Goal: Task Accomplishment & Management: Use online tool/utility

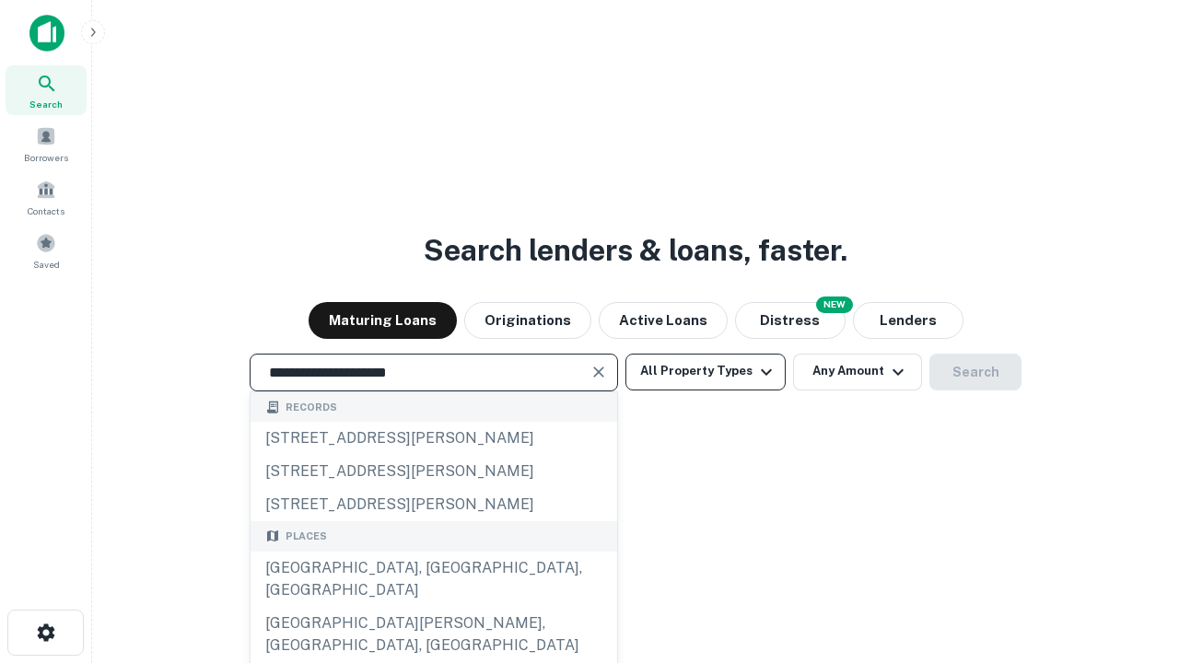
click at [433, 607] on div "[GEOGRAPHIC_DATA], [GEOGRAPHIC_DATA], [GEOGRAPHIC_DATA]" at bounding box center [434, 579] width 367 height 55
click at [705, 371] on button "All Property Types" at bounding box center [705, 372] width 160 height 37
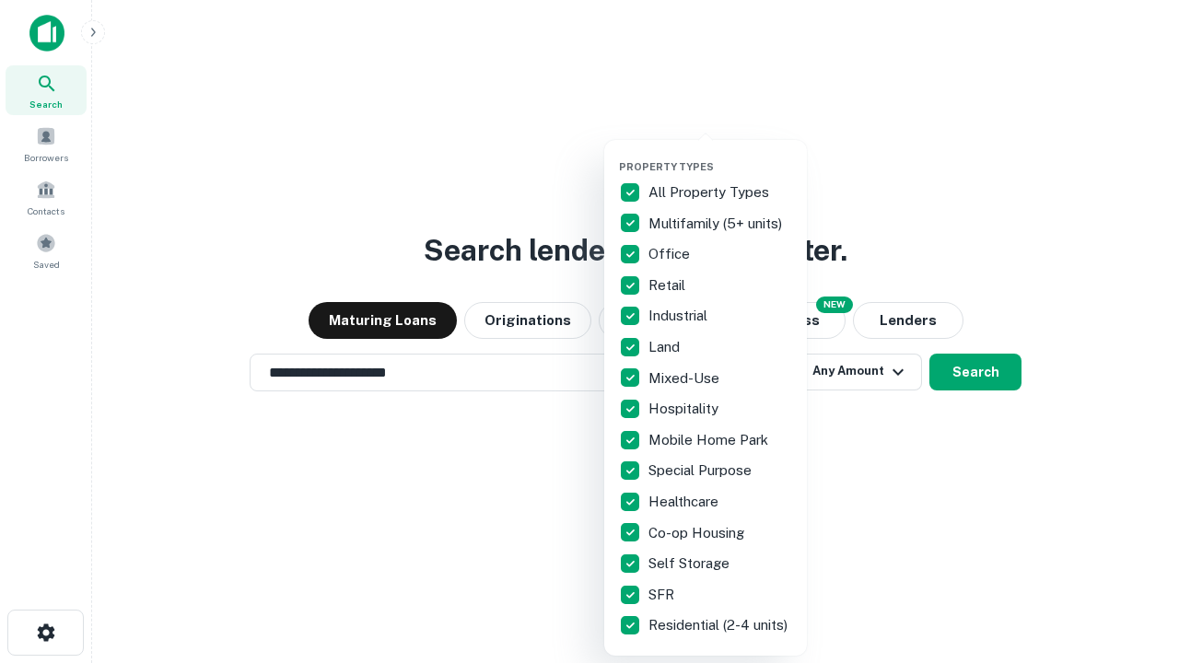
type input "**********"
click at [720, 155] on button "button" at bounding box center [720, 155] width 203 height 1
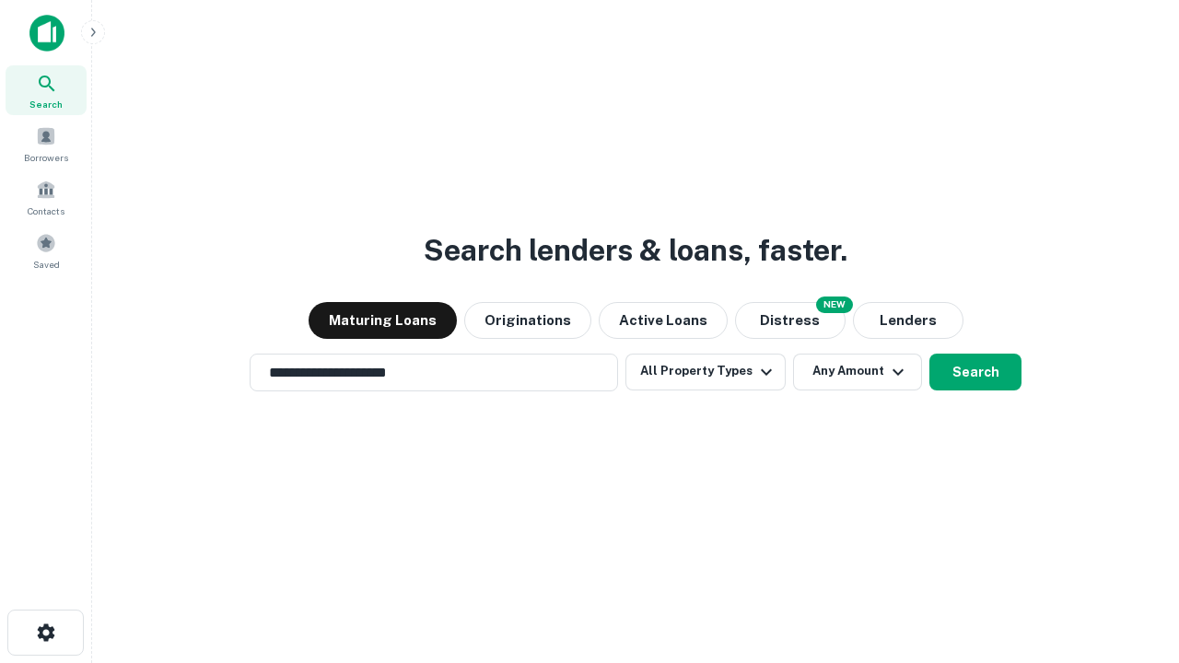
scroll to position [29, 0]
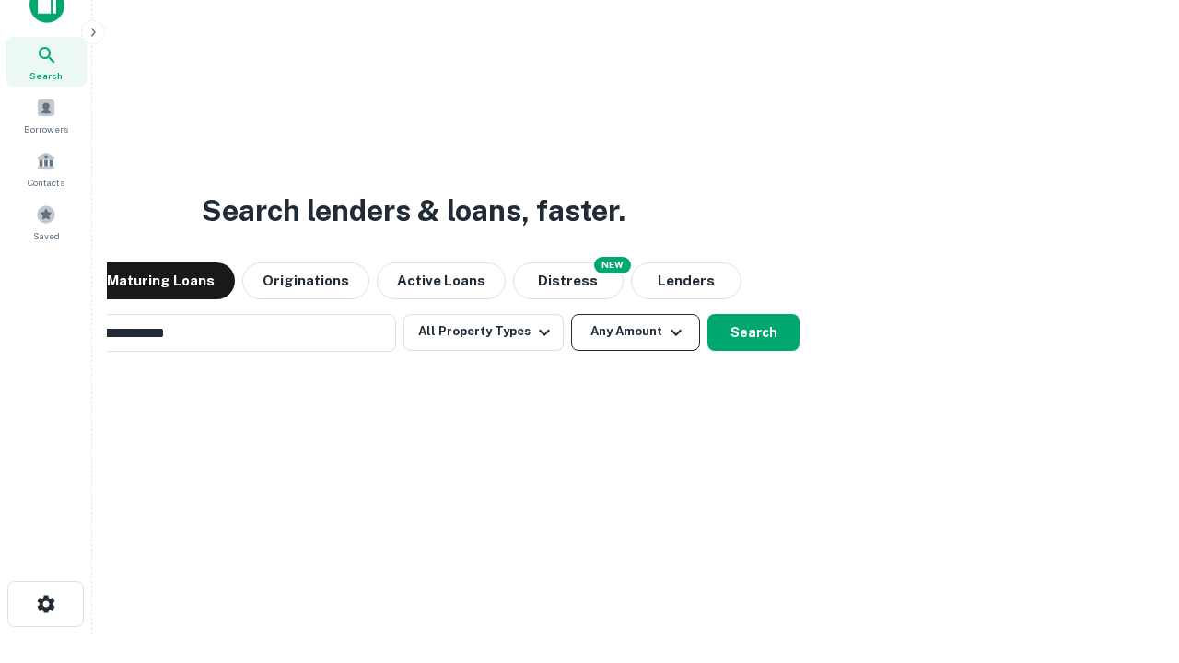
click at [571, 314] on button "Any Amount" at bounding box center [635, 332] width 129 height 37
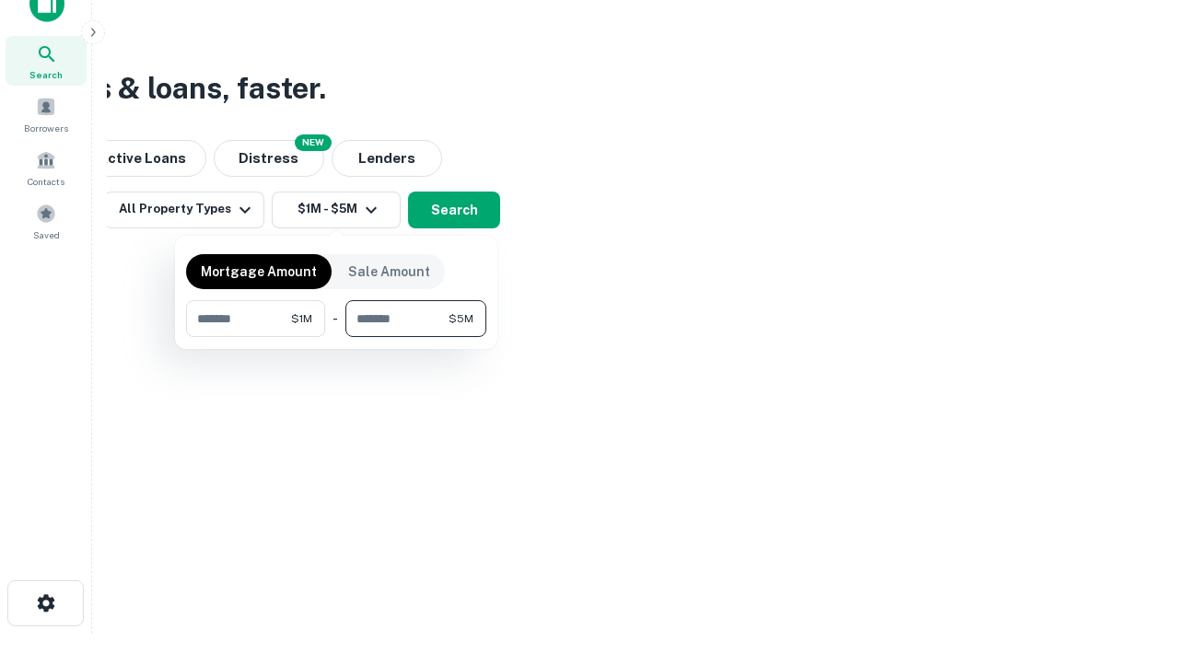
type input "*******"
click at [336, 337] on button "button" at bounding box center [336, 337] width 300 height 1
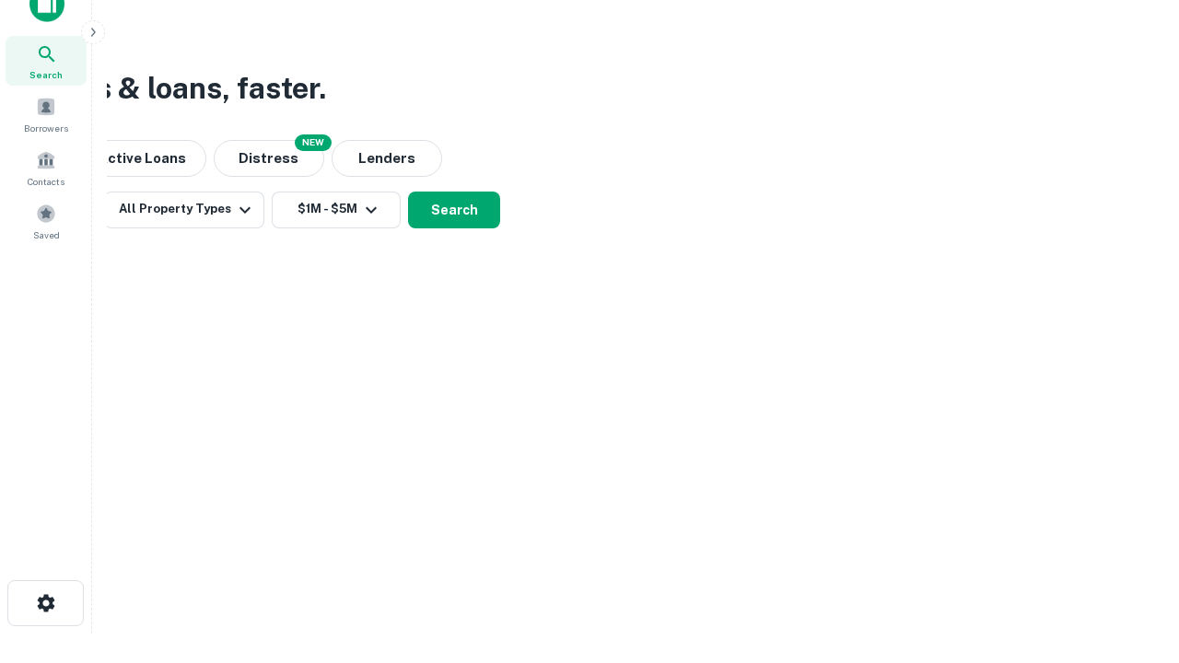
scroll to position [11, 340]
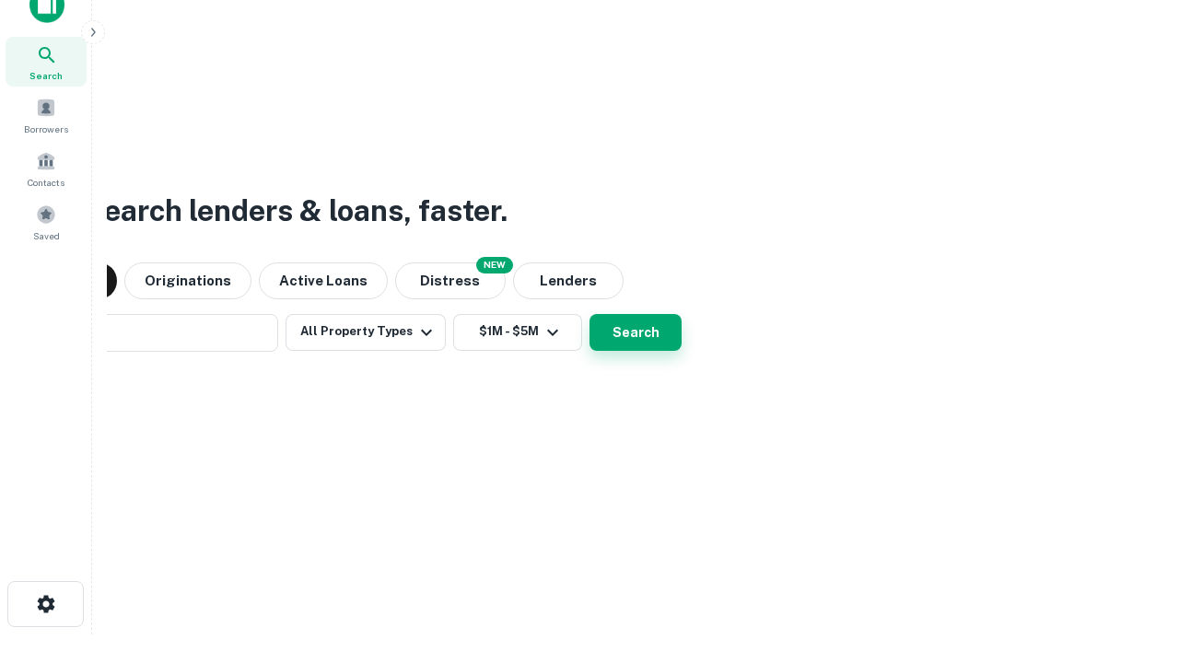
click at [589, 314] on button "Search" at bounding box center [635, 332] width 92 height 37
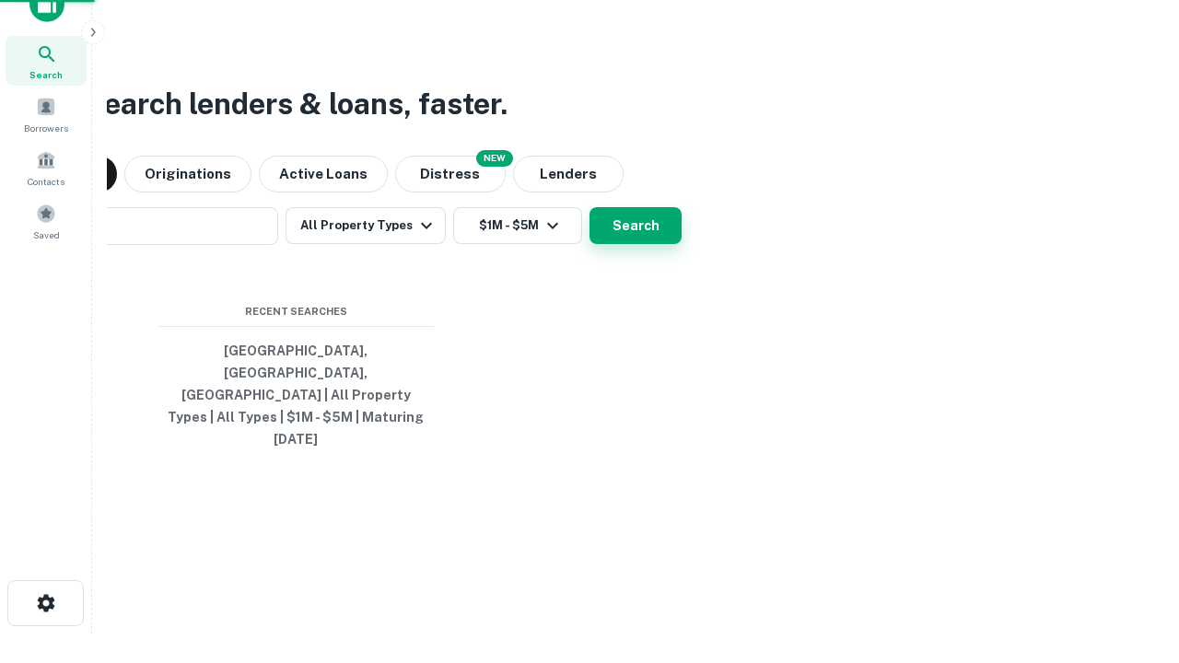
scroll to position [49, 521]
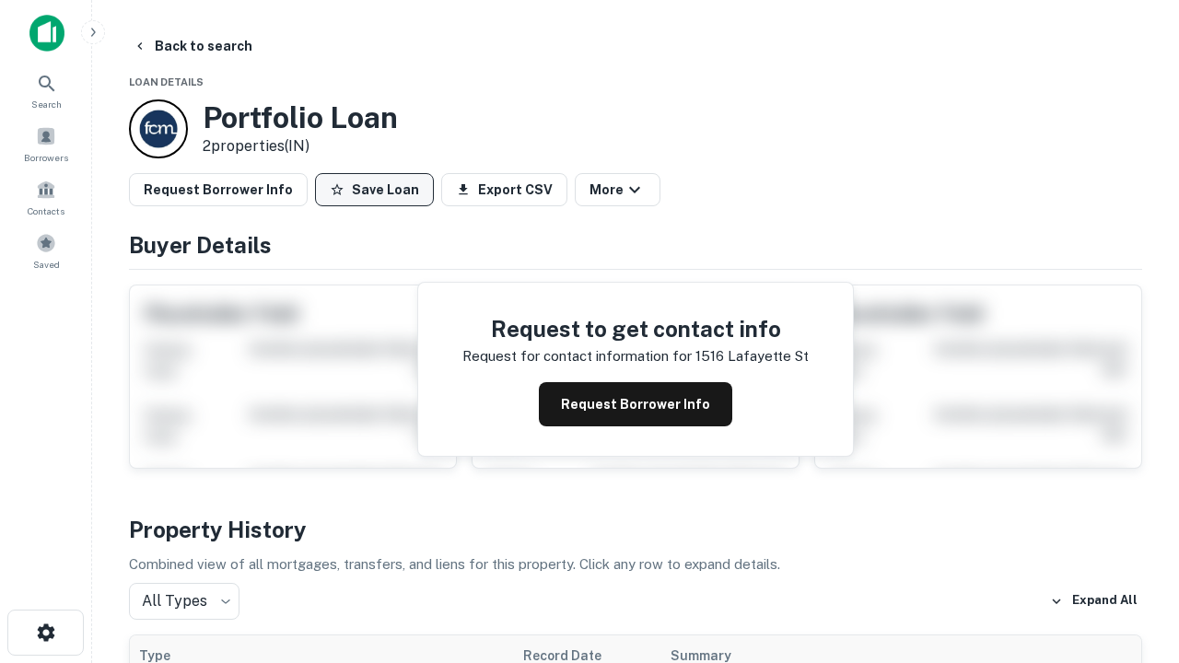
click at [374, 190] on button "Save Loan" at bounding box center [374, 189] width 119 height 33
click at [379, 190] on button "Loan Saved" at bounding box center [378, 189] width 127 height 33
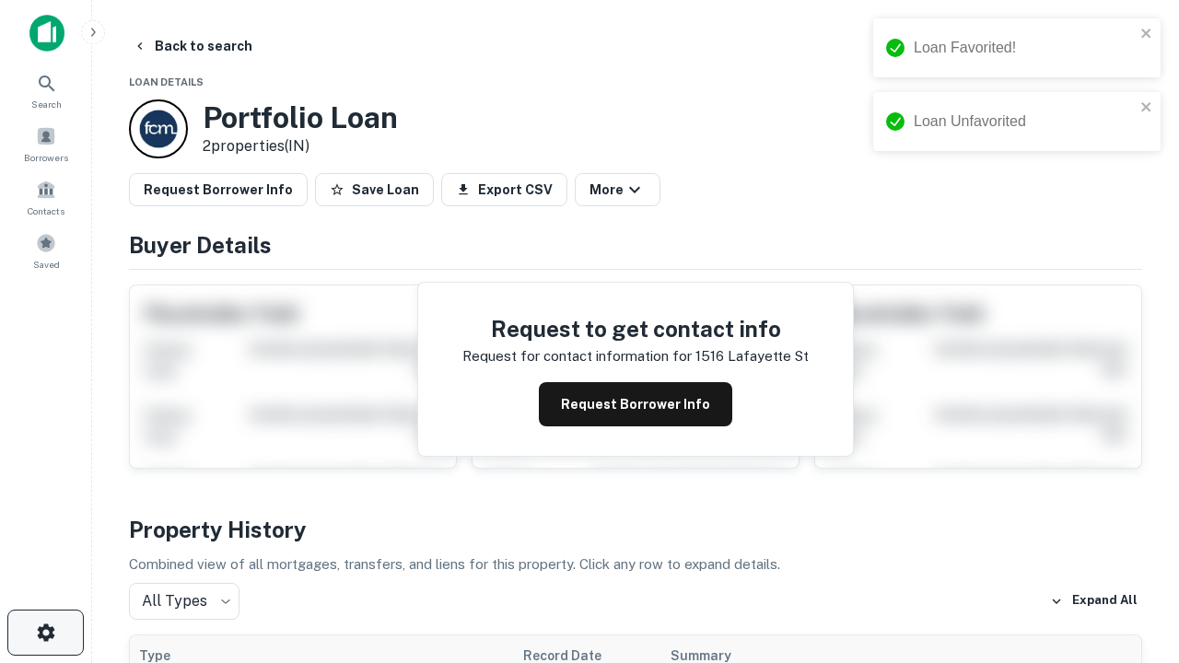
click at [45, 633] on icon "button" at bounding box center [46, 633] width 22 height 22
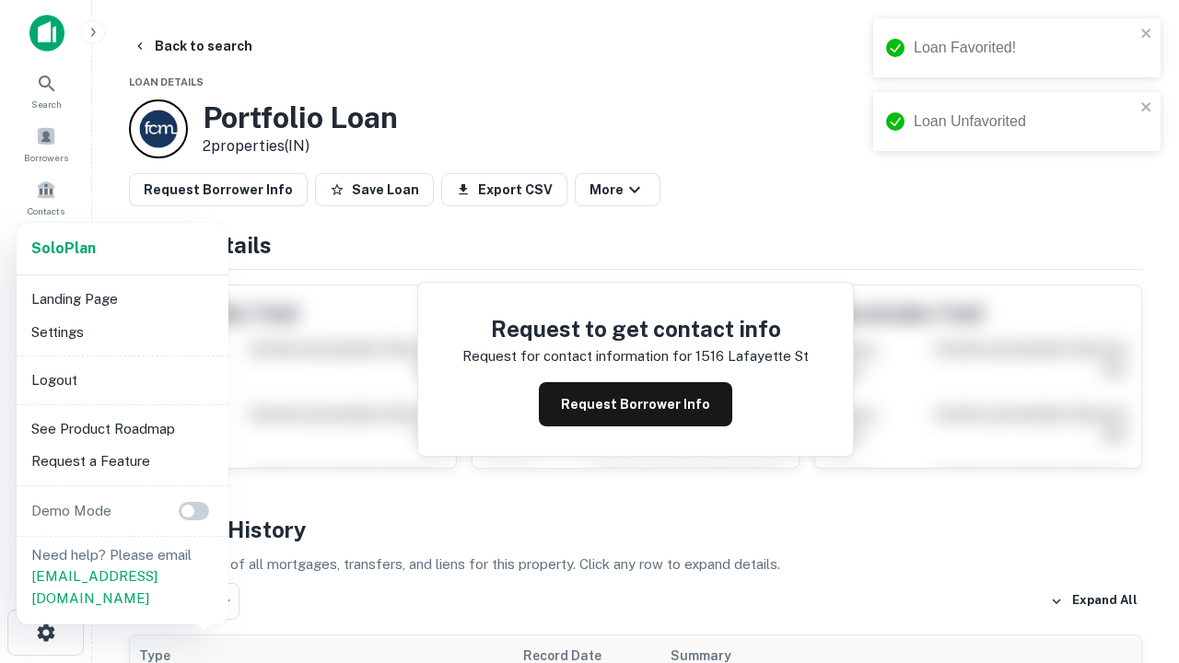
click at [122, 379] on li "Logout" at bounding box center [122, 380] width 197 height 33
